Goal: Check status: Check status

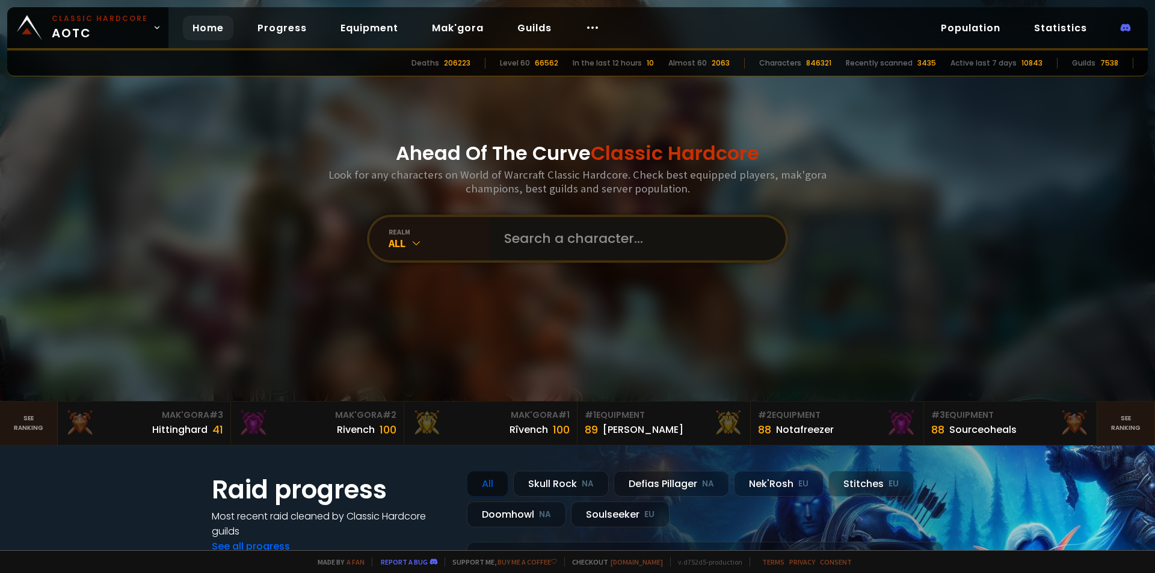
click at [557, 244] on input "text" at bounding box center [634, 238] width 274 height 43
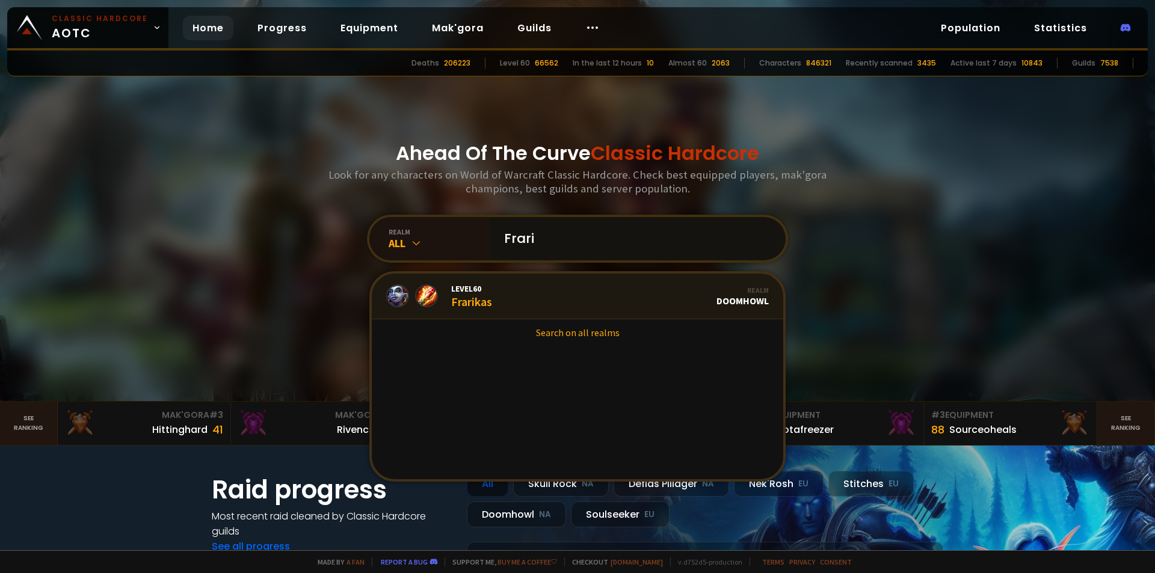
type input "Frari"
click at [518, 304] on link "Level 60 Frarikas Realm Doomhowl" at bounding box center [578, 297] width 412 height 46
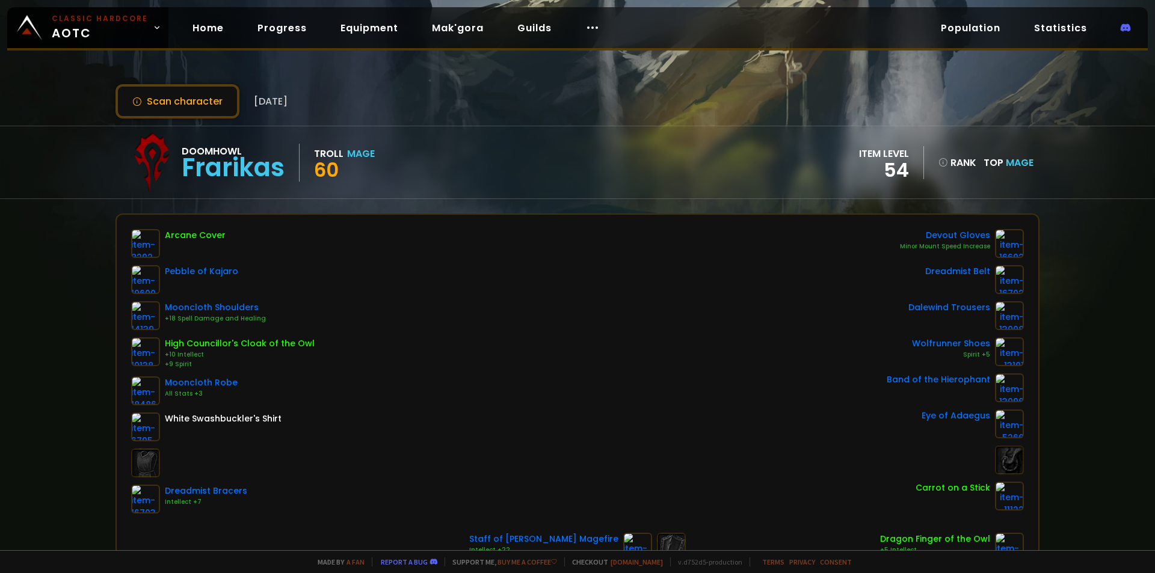
click at [573, 292] on div "Arcane Cover Pebble of Kajaro Mooncloth Shoulders +18 Spell Damage and Healing …" at bounding box center [577, 371] width 893 height 285
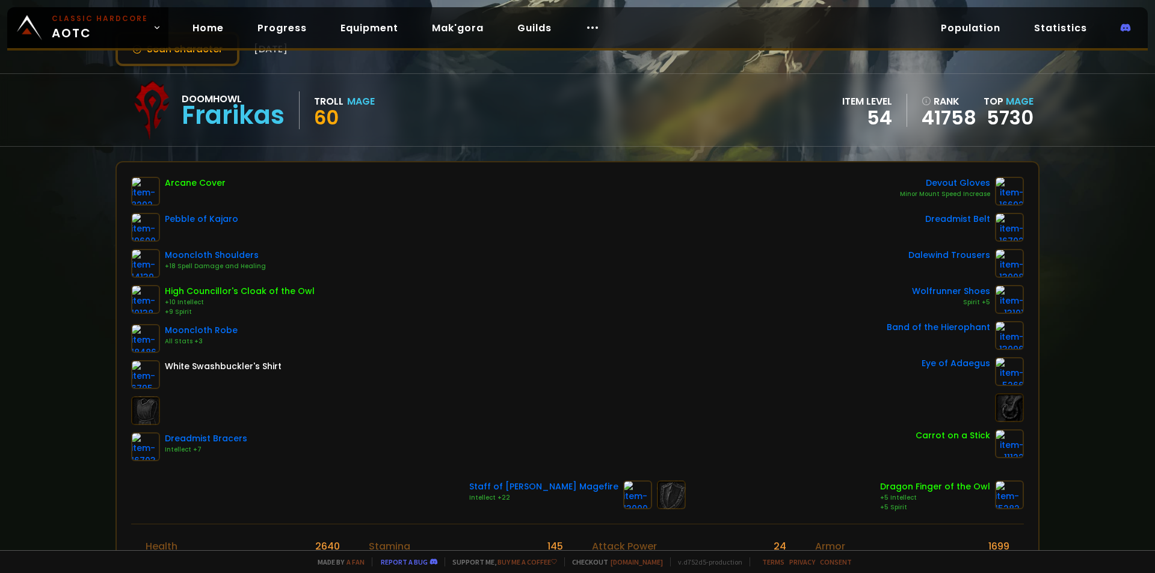
scroll to position [60, 0]
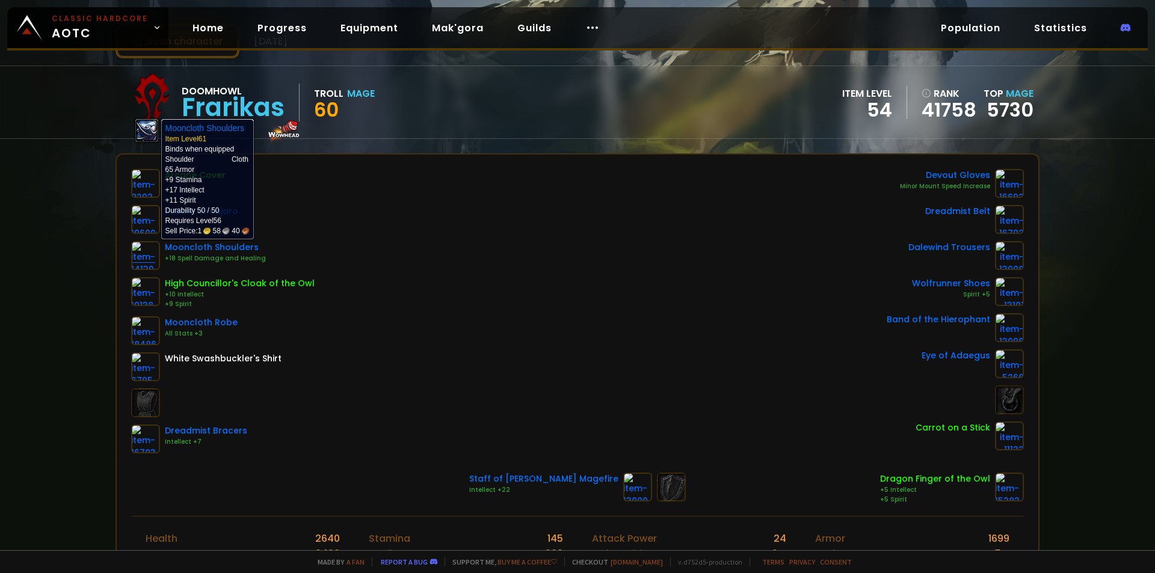
click at [156, 253] on img at bounding box center [145, 255] width 29 height 29
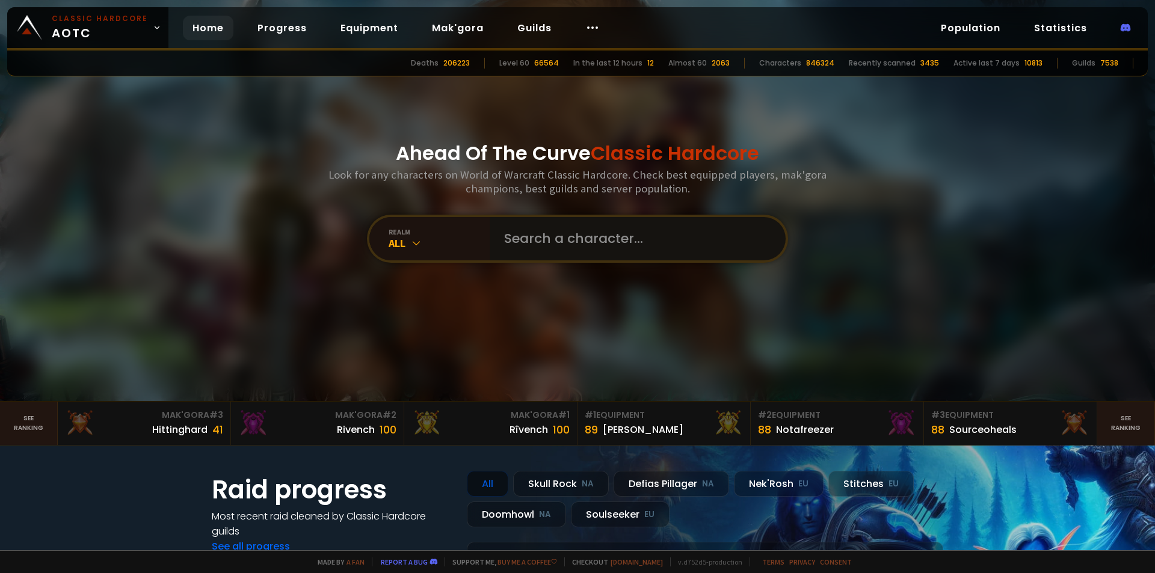
click at [535, 233] on input "text" at bounding box center [634, 238] width 274 height 43
paste input "Tyu"
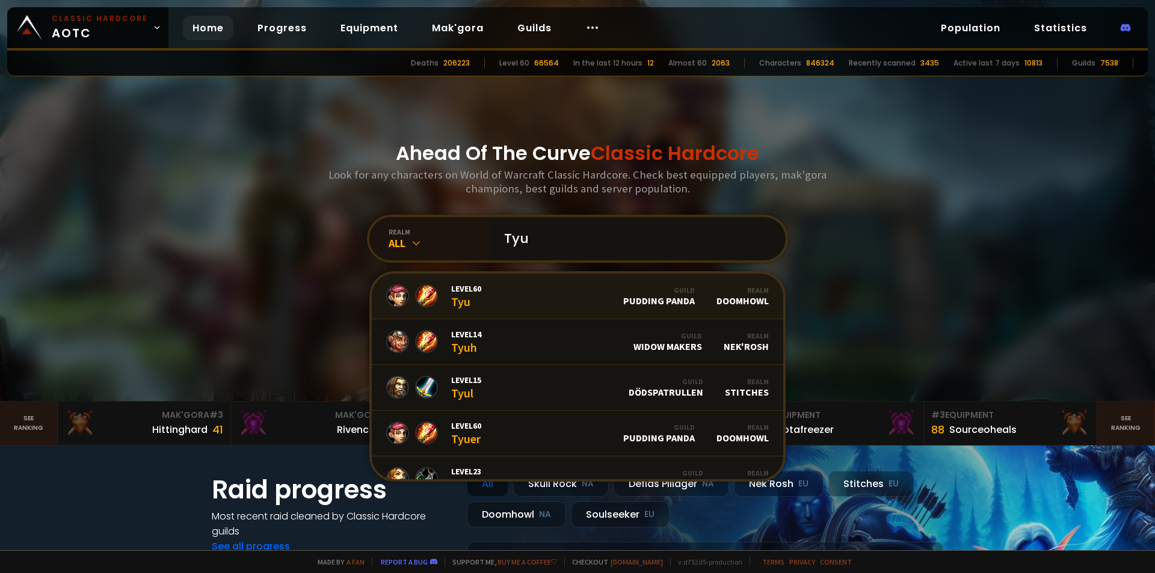
type input "Tyu"
click at [516, 304] on link "Level 60 Tyu Guild Pudding Panda Realm Doomhowl" at bounding box center [578, 297] width 412 height 46
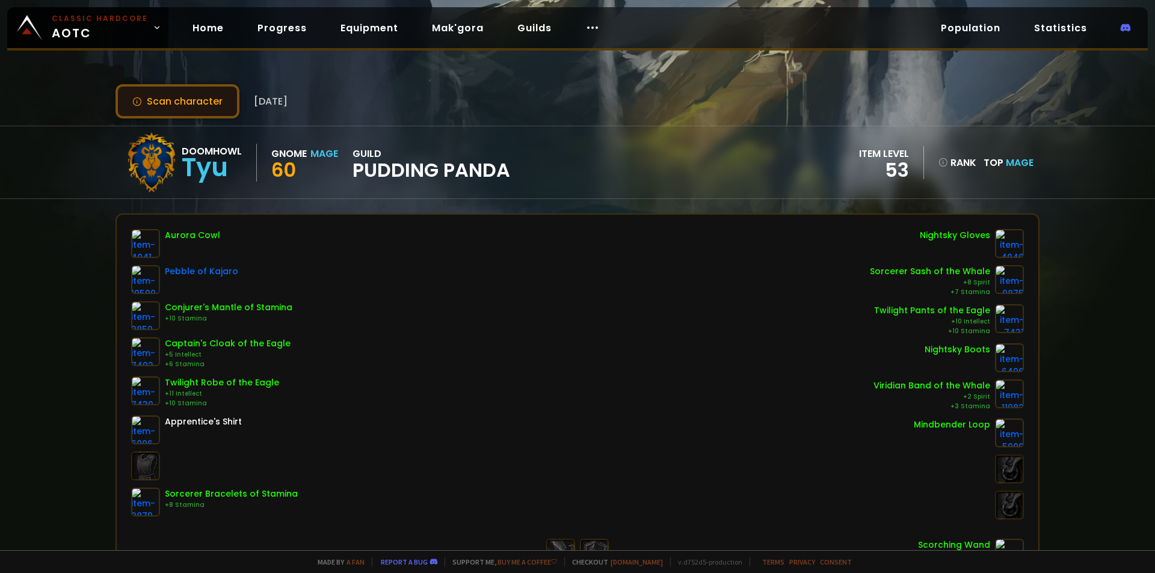
click at [173, 95] on button "Scan character" at bounding box center [178, 101] width 124 height 34
click at [190, 108] on button "Scan character" at bounding box center [178, 101] width 124 height 34
click at [226, 104] on button "Scan character" at bounding box center [178, 101] width 124 height 34
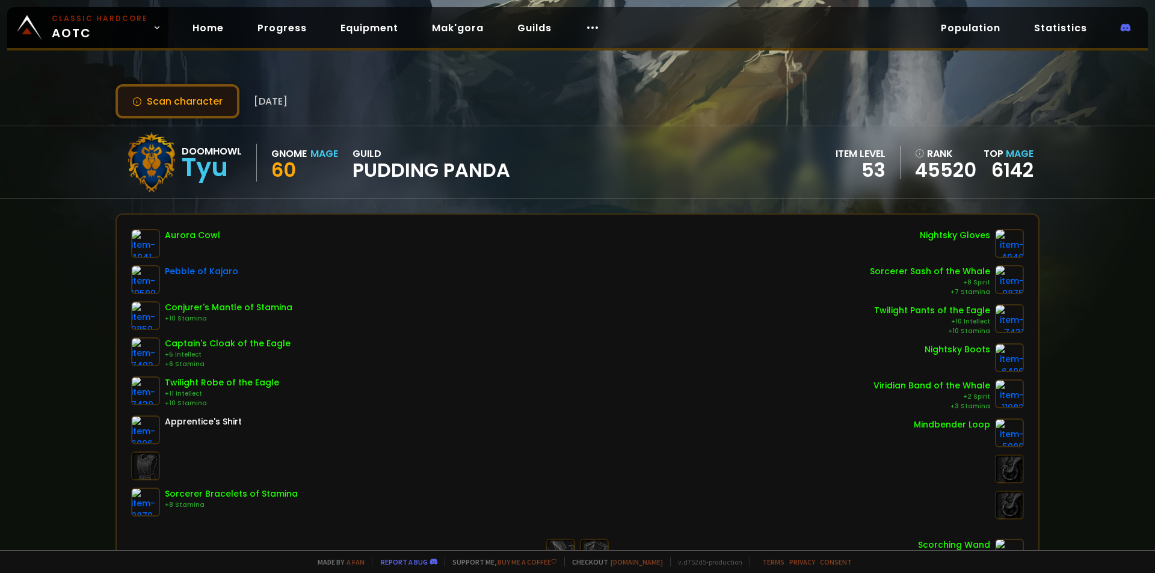
click at [226, 104] on button "Scan character" at bounding box center [178, 101] width 124 height 34
